Goal: Task Accomplishment & Management: Manage account settings

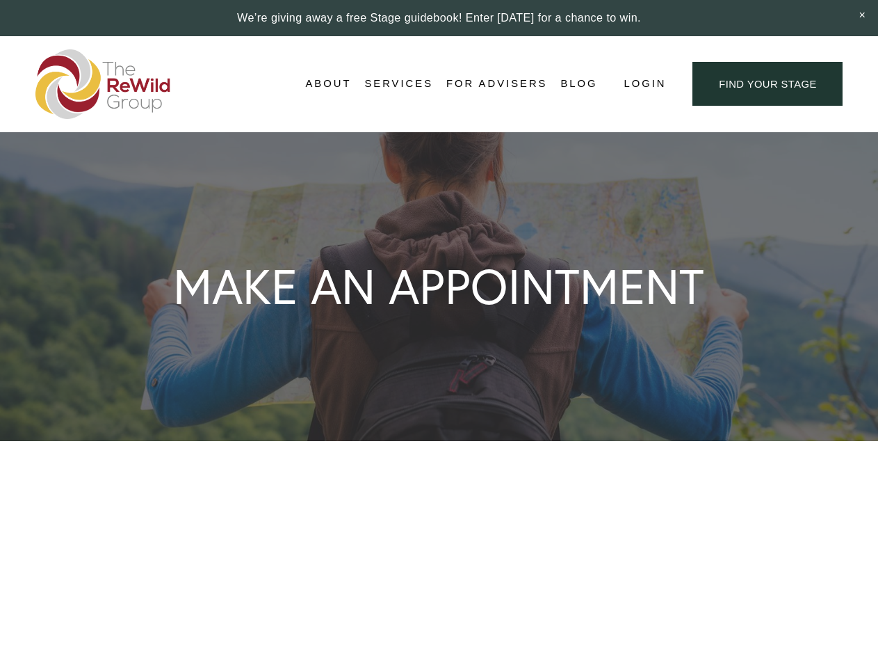
click at [644, 84] on span "Login" at bounding box center [645, 83] width 42 height 19
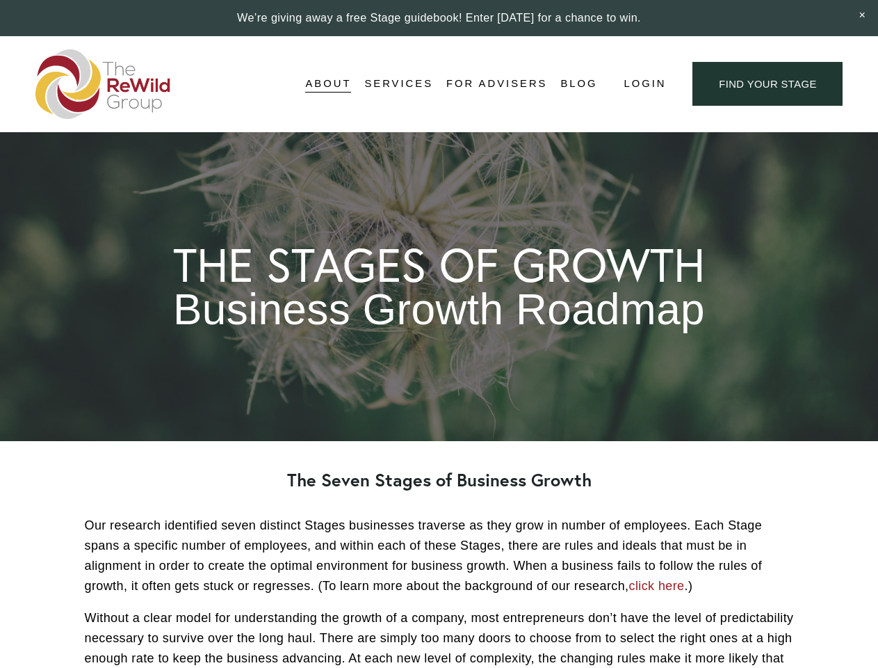
click at [644, 84] on span "Login" at bounding box center [645, 83] width 42 height 19
